Goal: Information Seeking & Learning: Stay updated

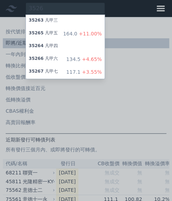
click at [51, 10] on div at bounding box center [86, 100] width 172 height 201
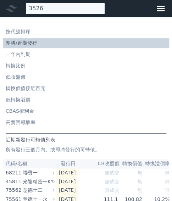
click at [51, 10] on div "3526 35263 凡甲三 35265 凡甲五 164.0 +11.00% 35264 凡甲四 35266 凡甲六 134.5 +4.65% 35267 凡…" at bounding box center [66, 8] width 80 height 12
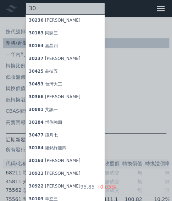
type input "3"
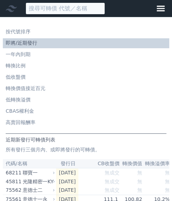
click at [47, 6] on input at bounding box center [66, 8] width 80 height 12
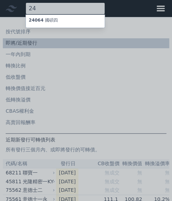
type input "2"
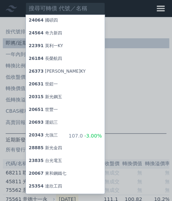
click at [10, 42] on div at bounding box center [86, 100] width 172 height 201
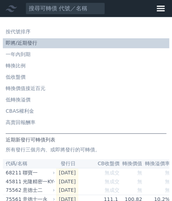
click at [10, 42] on li "即將/近期發行" at bounding box center [86, 43] width 167 height 7
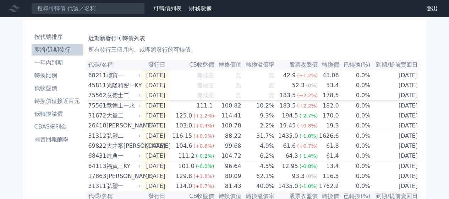
click at [172, 37] on h1 "近期新發行可轉債列表" at bounding box center [253, 38] width 330 height 9
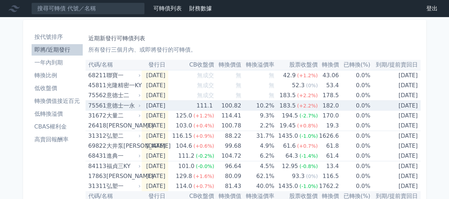
click at [172, 105] on td "100.82" at bounding box center [227, 106] width 27 height 10
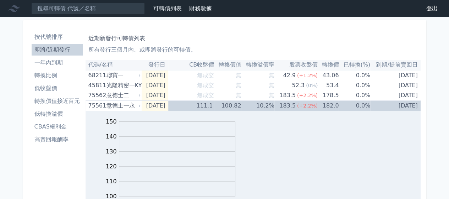
click at [172, 39] on h1 "近期新發行可轉債列表" at bounding box center [253, 38] width 330 height 9
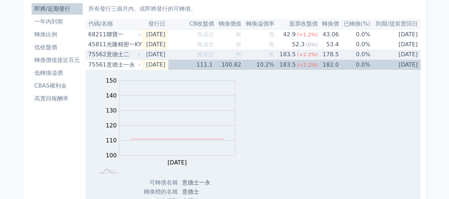
scroll to position [36, 0]
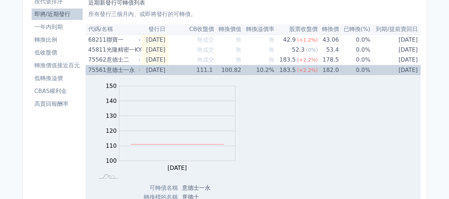
click at [172, 72] on div "111.1" at bounding box center [204, 70] width 19 height 10
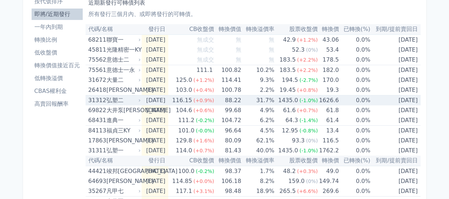
click at [172, 102] on span "(+0.9%)" at bounding box center [204, 100] width 21 height 6
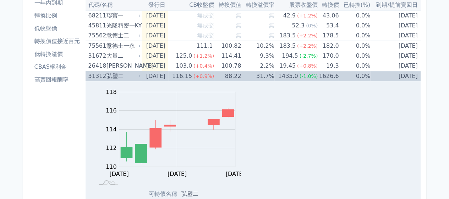
scroll to position [71, 0]
